Goal: Book appointment/travel/reservation

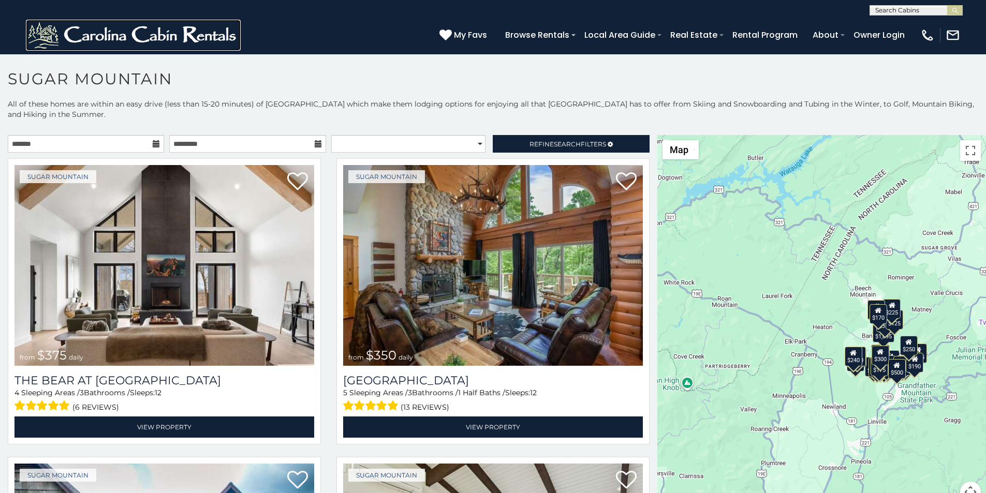
click at [30, 25] on img at bounding box center [133, 35] width 215 height 31
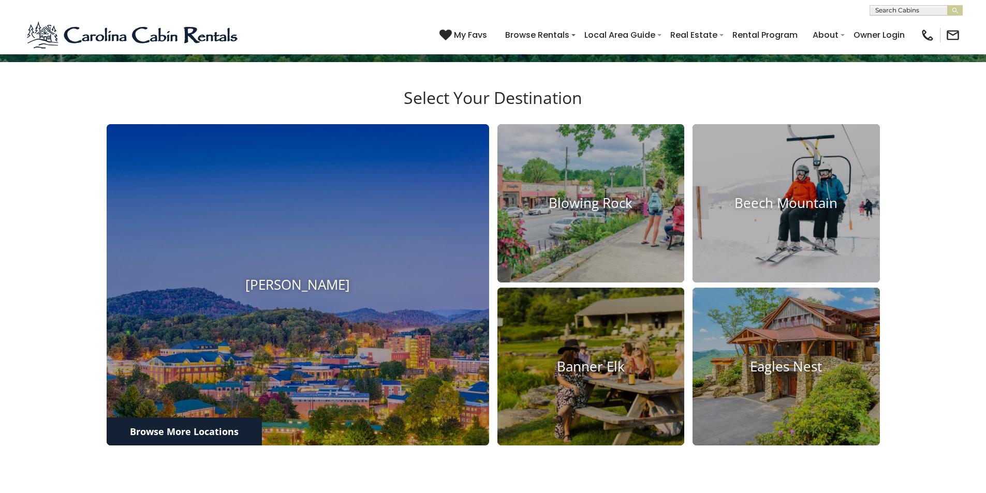
scroll to position [862, 0]
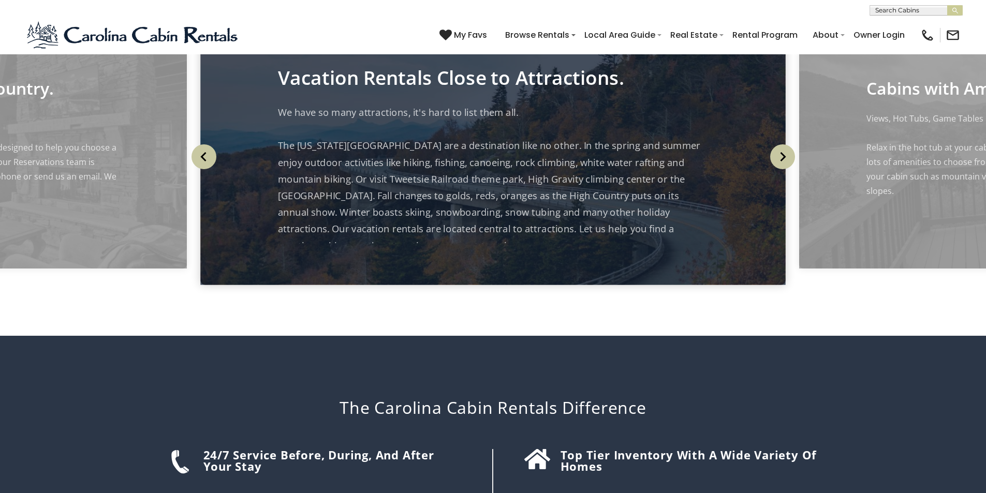
scroll to position [1335, 0]
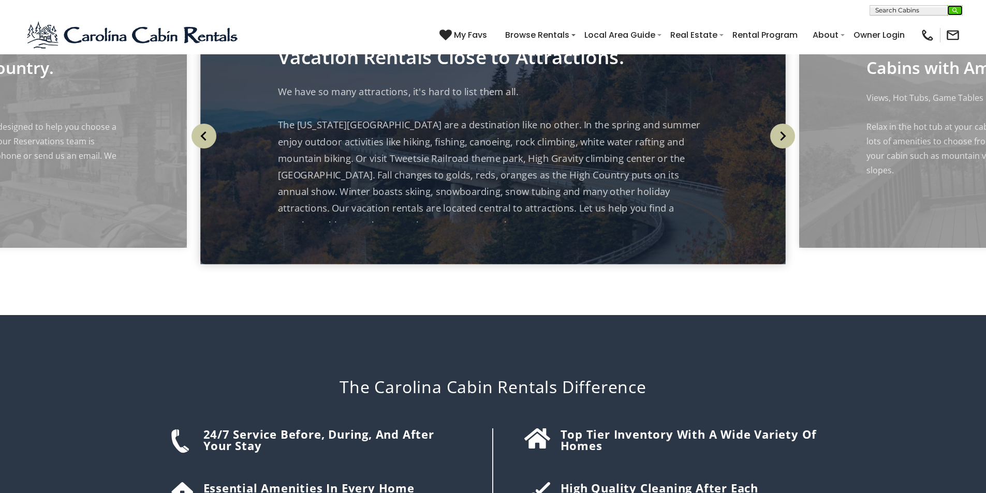
click at [950, 7] on button "submit" at bounding box center [955, 10] width 16 height 10
